Goal: Check status

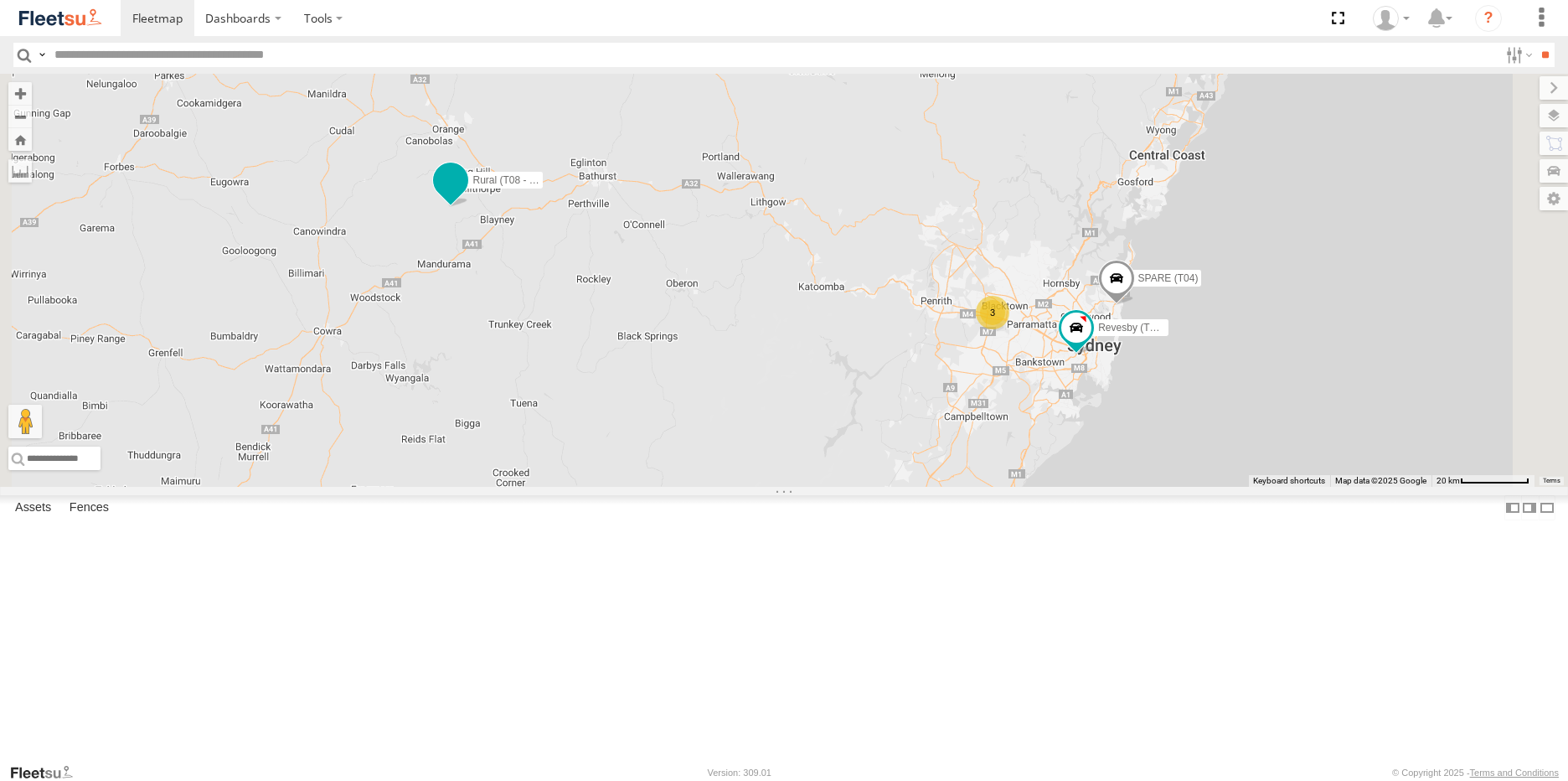
click at [465, 195] on span at bounding box center [450, 179] width 30 height 30
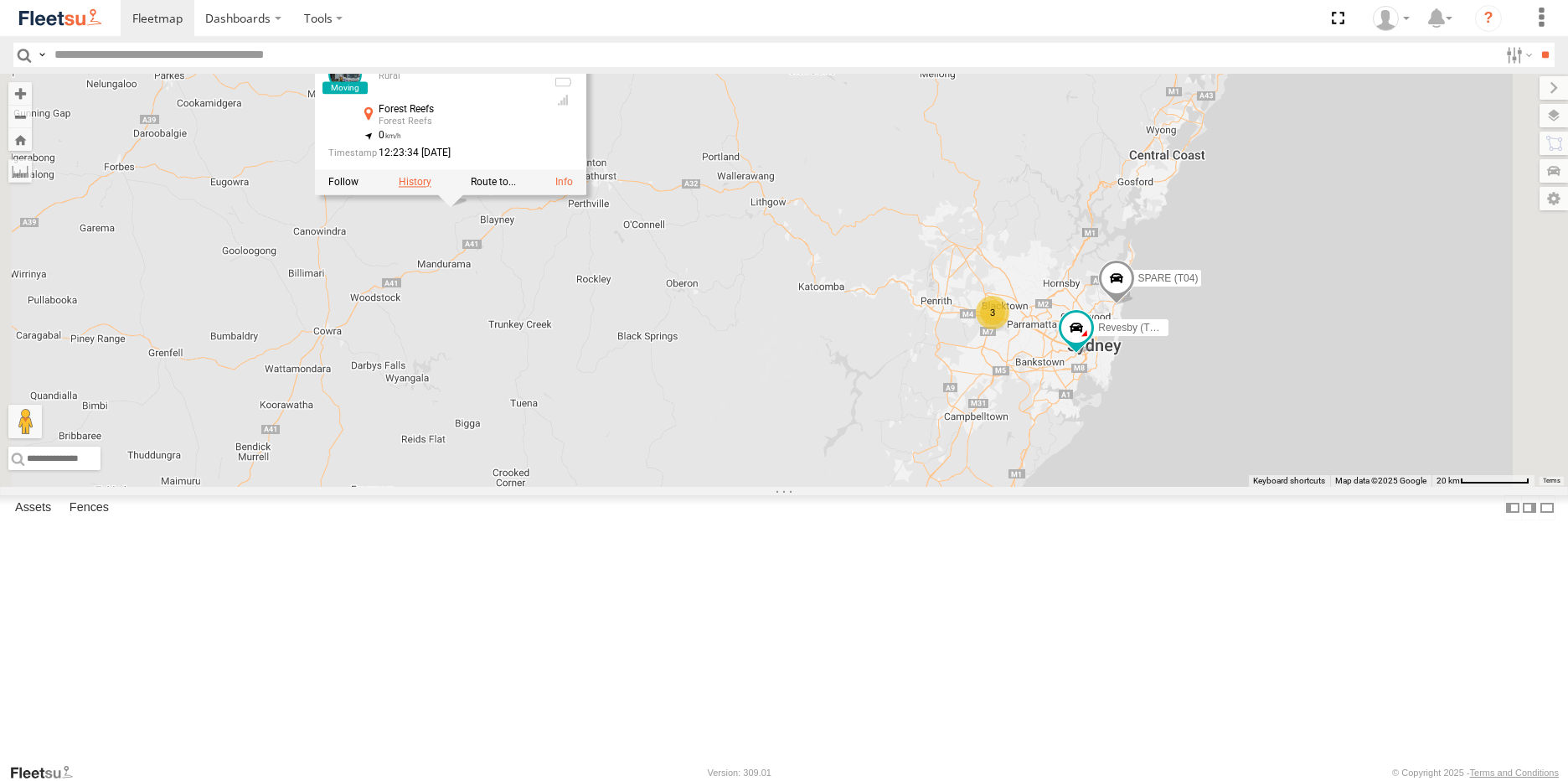
click at [431, 188] on label at bounding box center [415, 181] width 33 height 12
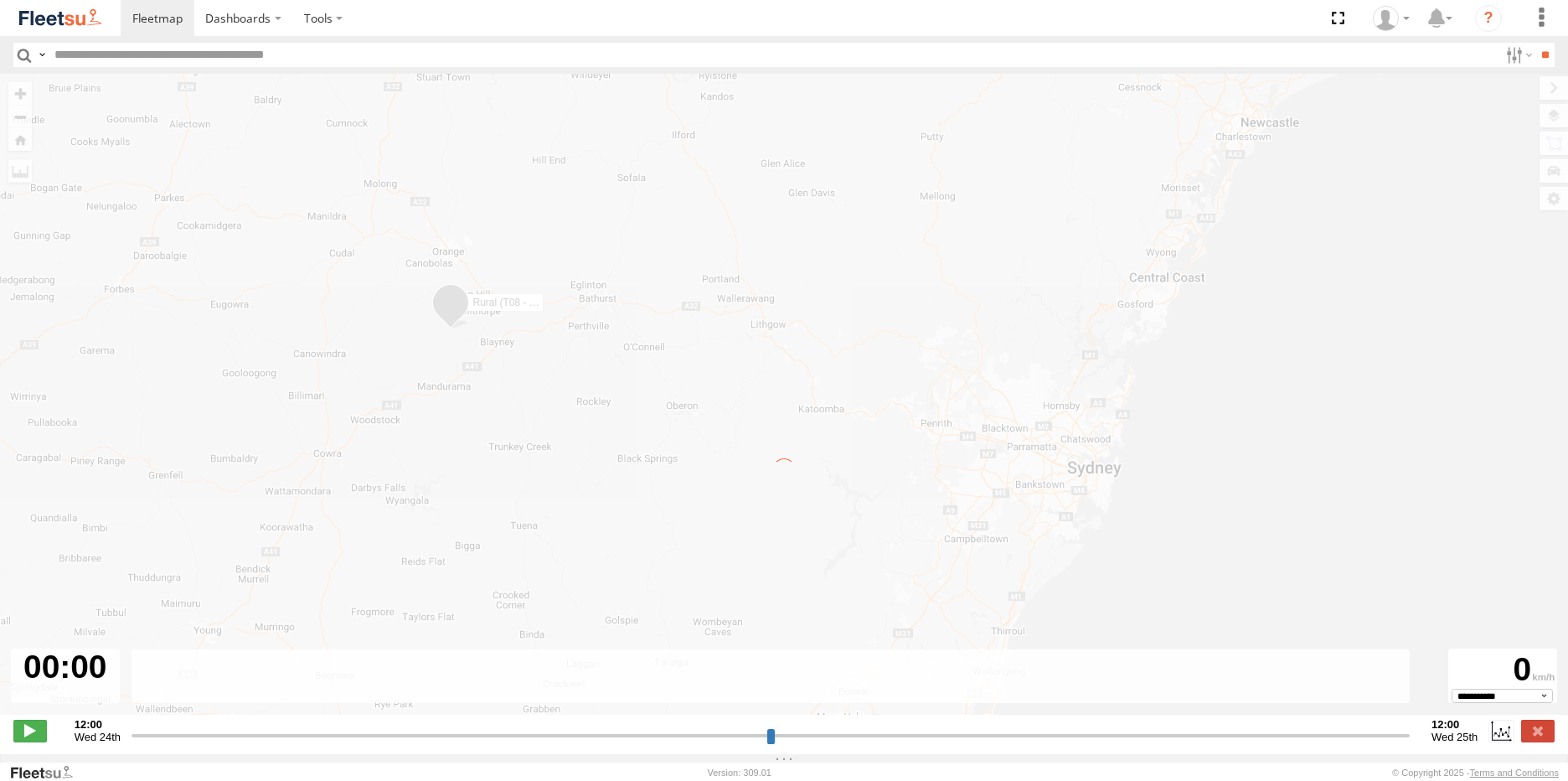
type input "**********"
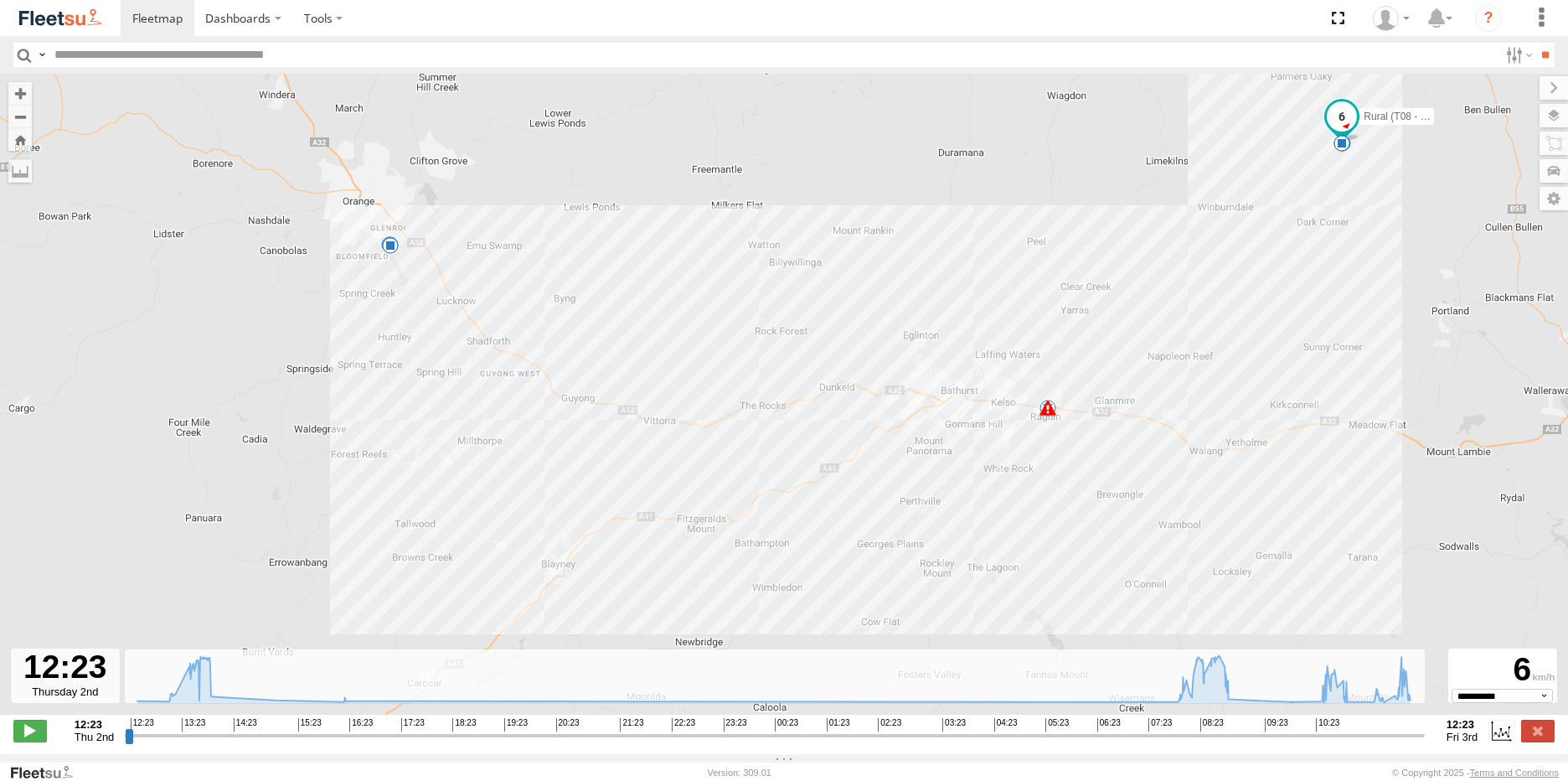
drag, startPoint x: 393, startPoint y: 526, endPoint x: 459, endPoint y: 446, distance: 103.7
click at [459, 447] on div "Rural (T08 - Matt) 12:28 Thu 12:36 Thu 12:45 Thu 12:59 Thu 07:55 Fri 07:55 Fri …" at bounding box center [784, 402] width 1568 height 659
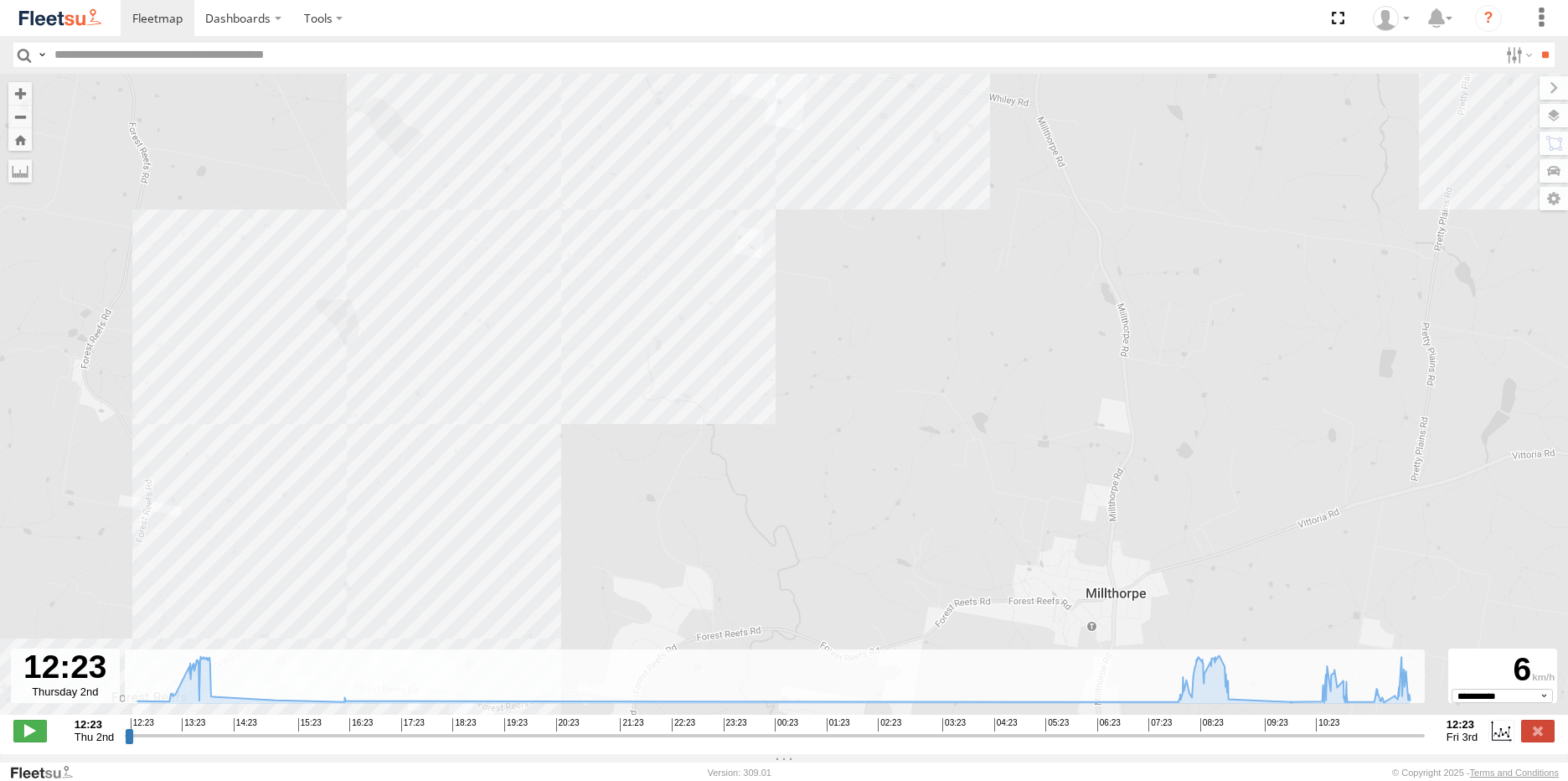
drag, startPoint x: 396, startPoint y: 297, endPoint x: 686, endPoint y: 540, distance: 378.4
click at [686, 540] on div "Rural (T08 - Matt) 12:28 Thu 12:36 Thu 12:45 Thu 12:59 Thu 07:55 Fri 07:55 Fri …" at bounding box center [784, 402] width 1568 height 659
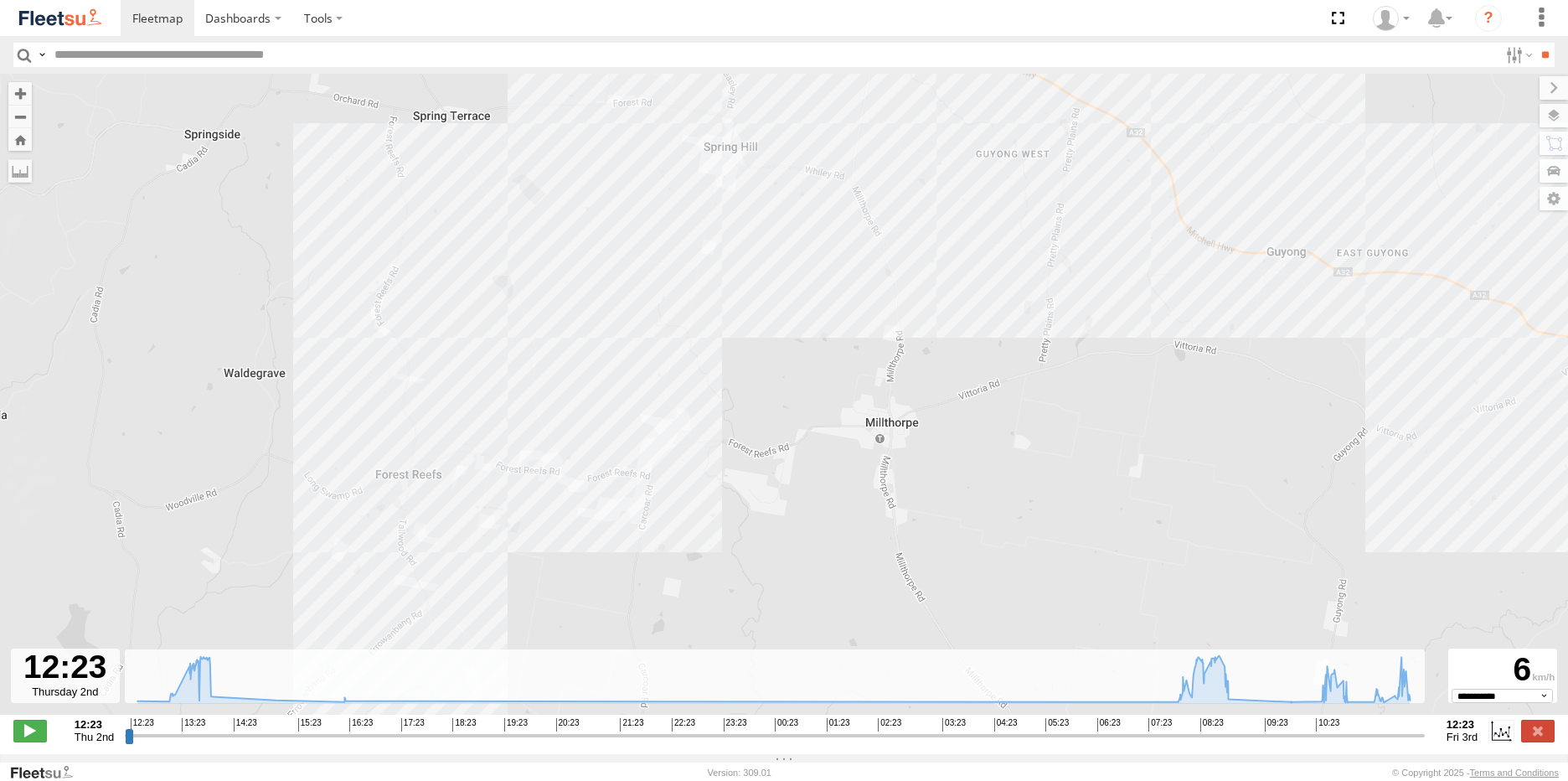
drag, startPoint x: 674, startPoint y: 578, endPoint x: 661, endPoint y: 420, distance: 158.5
click at [661, 423] on div "Rural (T08 - Matt) 12:28 Thu 12:36 Thu 12:45 Thu 12:59 Thu 07:55 Fri 07:55 Fri …" at bounding box center [784, 402] width 1568 height 659
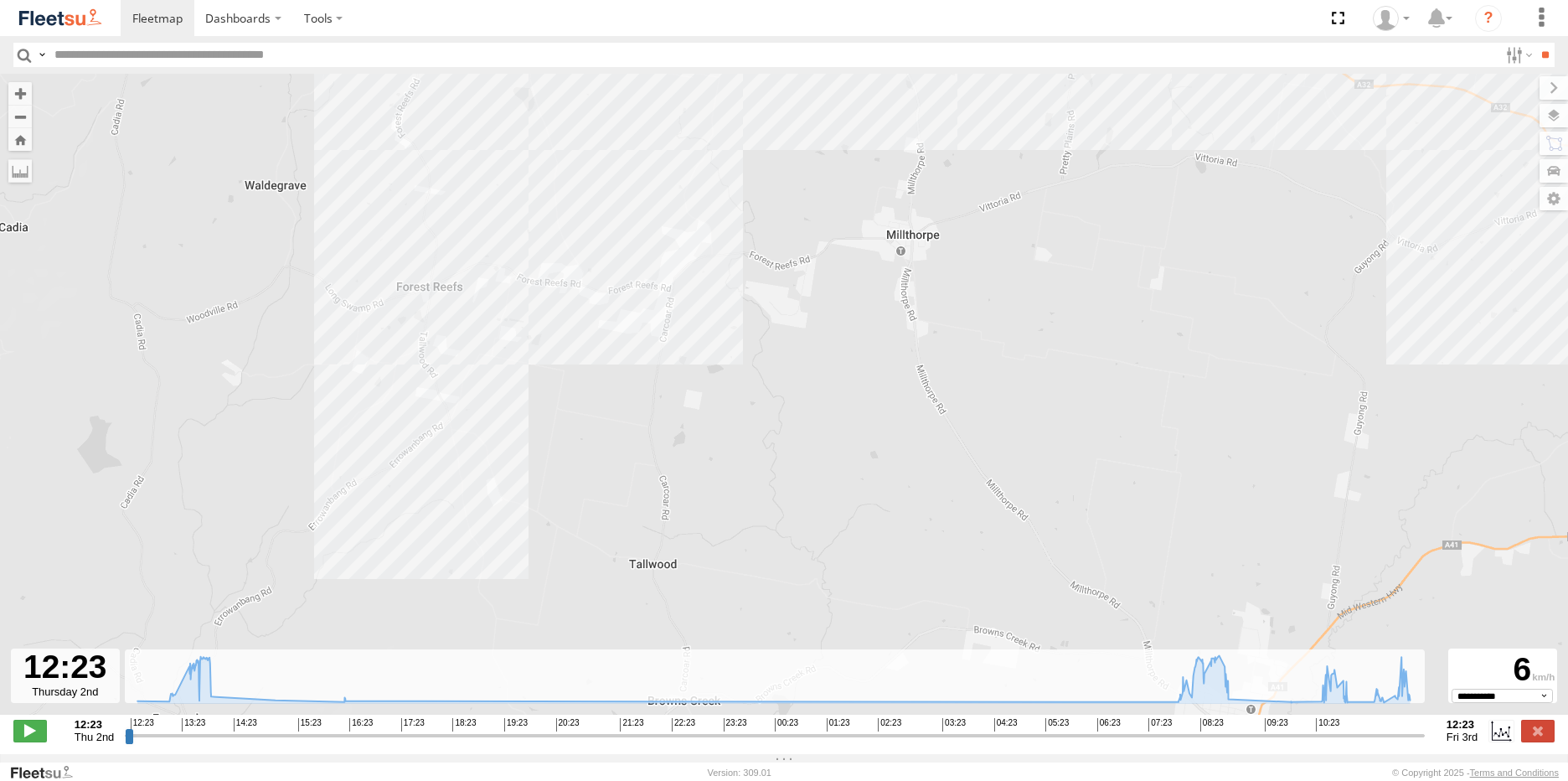
drag, startPoint x: 683, startPoint y: 506, endPoint x: 708, endPoint y: 343, distance: 164.9
click at [708, 343] on div "Rural (T08 - Matt) 12:28 Thu 12:36 Thu 12:45 Thu 12:59 Thu 07:55 Fri 07:55 Fri …" at bounding box center [784, 402] width 1568 height 659
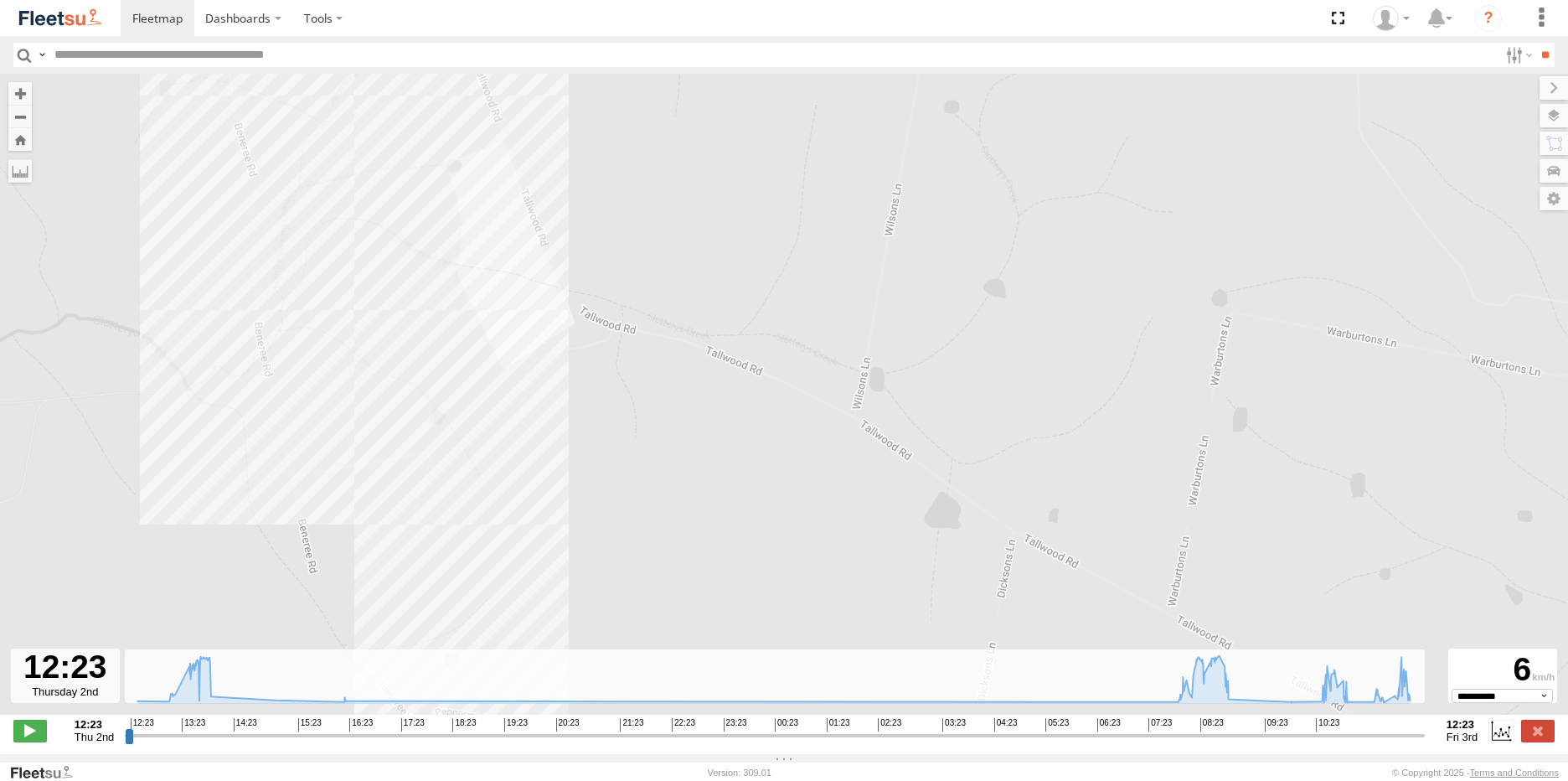
drag, startPoint x: 562, startPoint y: 591, endPoint x: 571, endPoint y: 443, distance: 148.3
click at [571, 443] on div "Rural (T08 - Matt) 12:28 Thu 12:36 Thu 12:45 Thu 12:59 Thu 07:55 Fri 07:55 Fri …" at bounding box center [784, 402] width 1568 height 659
